Goal: Transaction & Acquisition: Download file/media

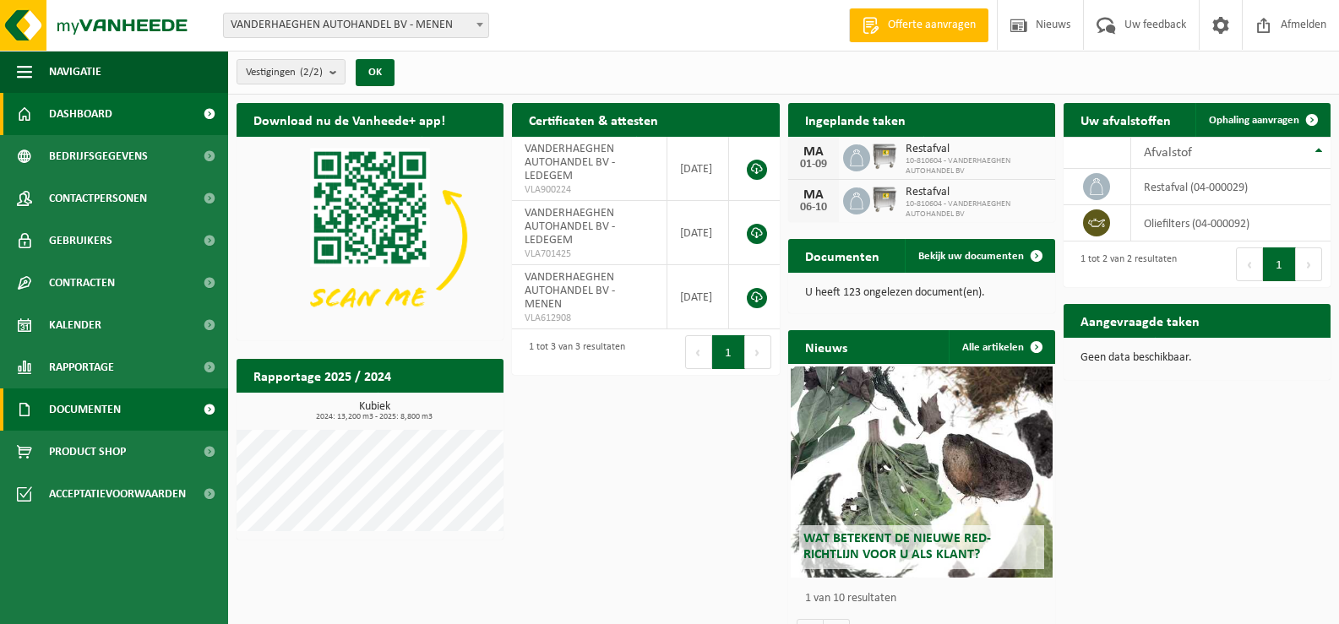
click at [101, 405] on span "Documenten" at bounding box center [85, 410] width 72 height 42
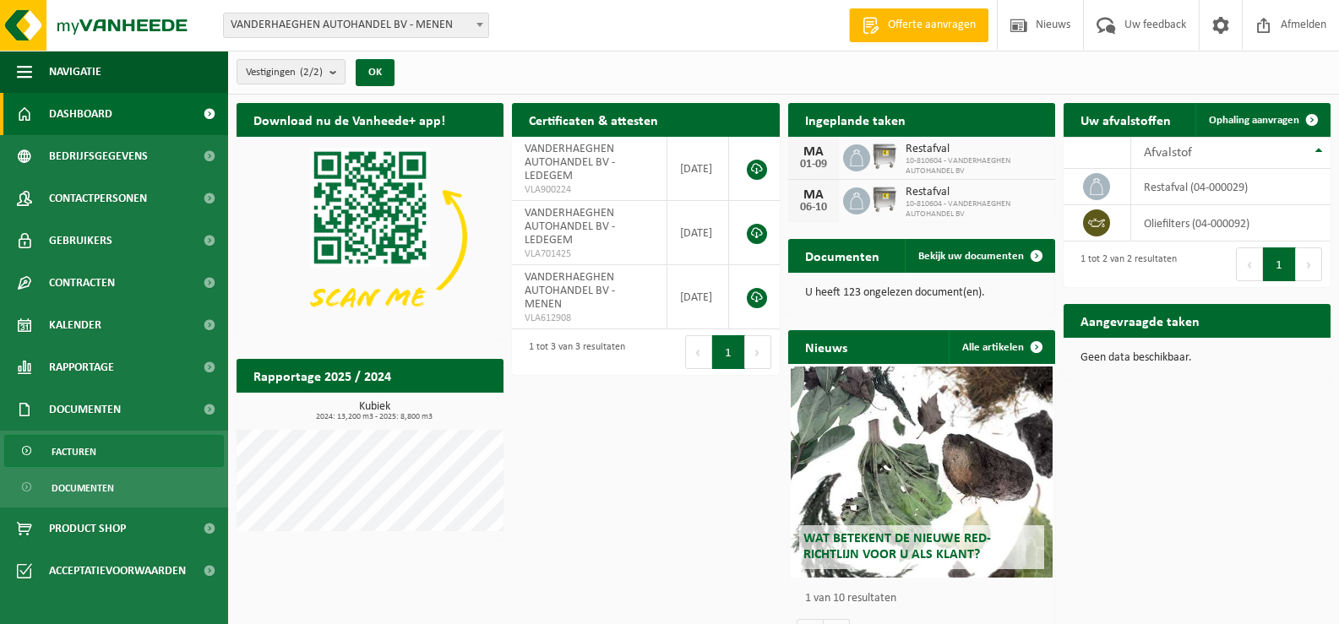
click at [56, 452] on span "Facturen" at bounding box center [74, 452] width 45 height 32
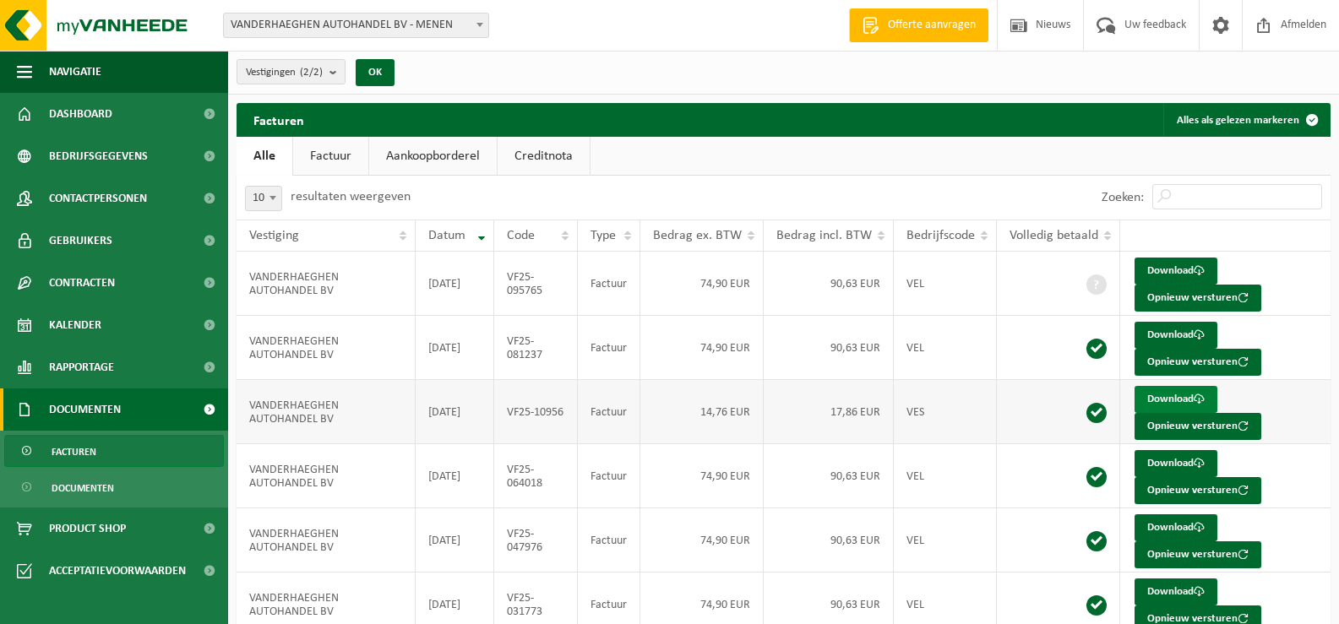
click at [1172, 400] on link "Download" at bounding box center [1176, 399] width 83 height 27
click at [1166, 266] on link "Download" at bounding box center [1176, 271] width 83 height 27
